Goal: Task Accomplishment & Management: Manage account settings

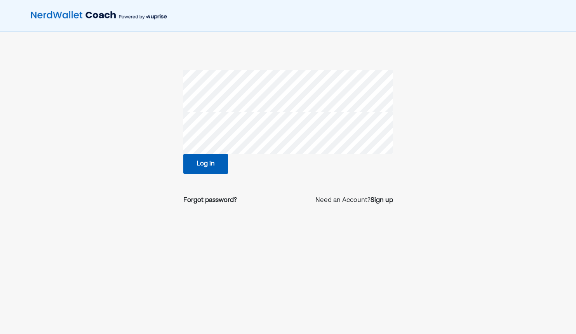
click at [214, 169] on button "Log in" at bounding box center [205, 164] width 45 height 20
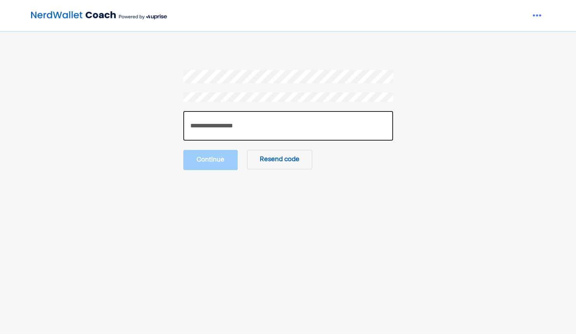
click at [208, 124] on input "number" at bounding box center [288, 126] width 210 height 30
paste input "******"
type input "******"
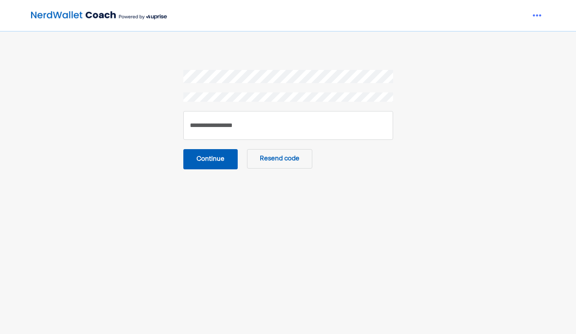
click at [218, 162] on button "Continue" at bounding box center [210, 159] width 54 height 20
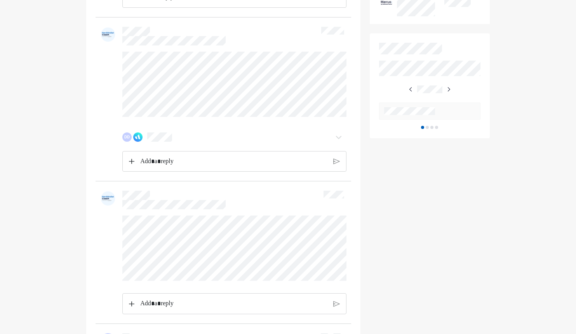
scroll to position [372, 0]
click at [134, 141] on img at bounding box center [137, 136] width 9 height 9
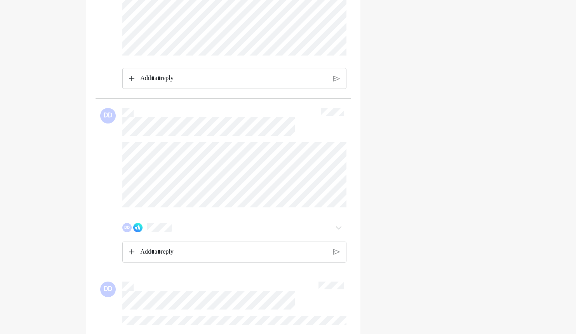
scroll to position [820, 0]
click at [144, 227] on div "DD" at bounding box center [216, 222] width 188 height 9
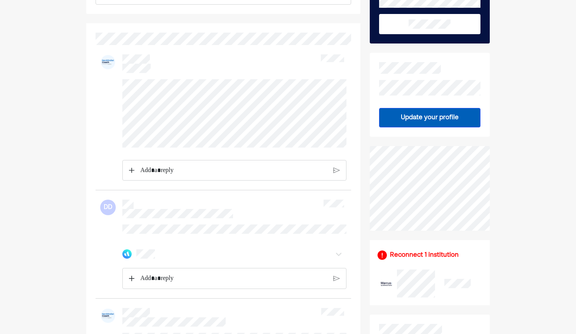
scroll to position [101, 0]
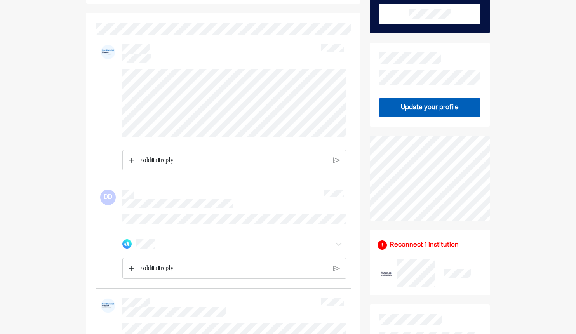
click at [251, 165] on p "Rich Text Editor. Editing area: main" at bounding box center [233, 160] width 187 height 10
click at [131, 163] on img at bounding box center [131, 159] width 5 height 5
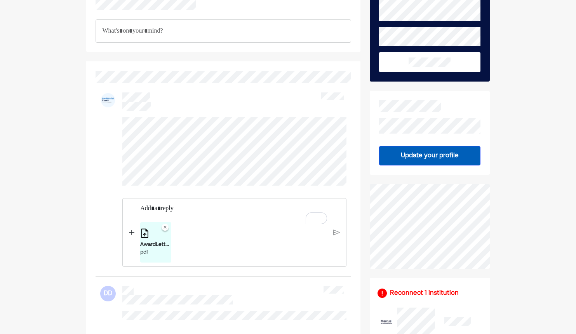
scroll to position [51, 0]
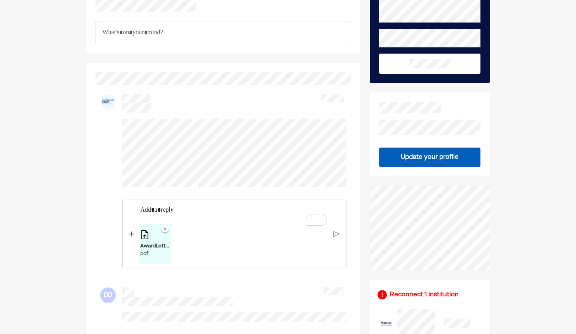
click at [178, 215] on p "Rich Text Editor. Editing area: main" at bounding box center [233, 210] width 187 height 10
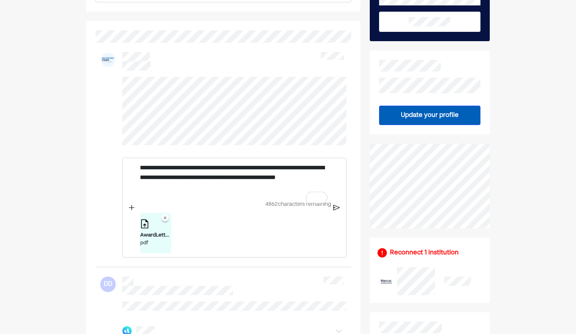
scroll to position [100, 0]
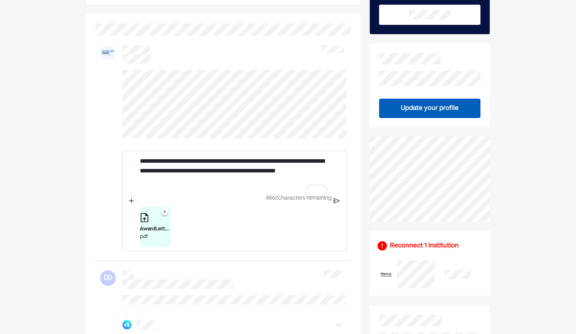
click at [335, 204] on img at bounding box center [337, 200] width 6 height 7
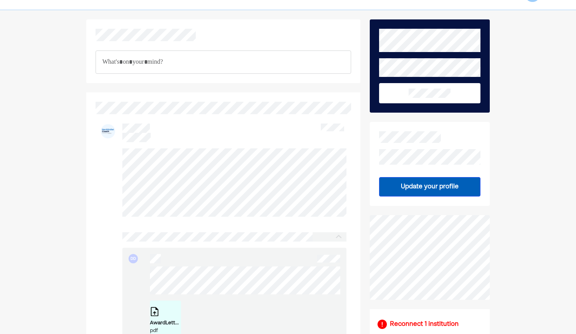
scroll to position [20, 0]
